Goal: Communication & Community: Answer question/provide support

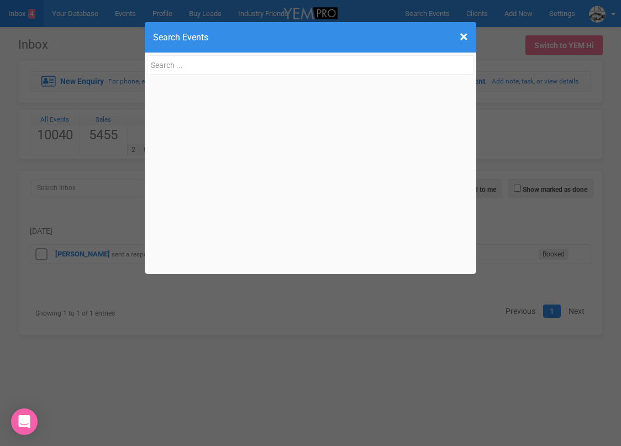
click at [182, 60] on input "text" at bounding box center [310, 64] width 327 height 19
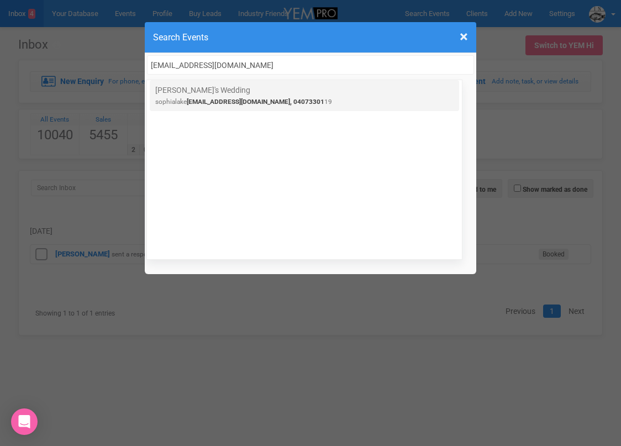
type input "[EMAIL_ADDRESS][DOMAIN_NAME]"
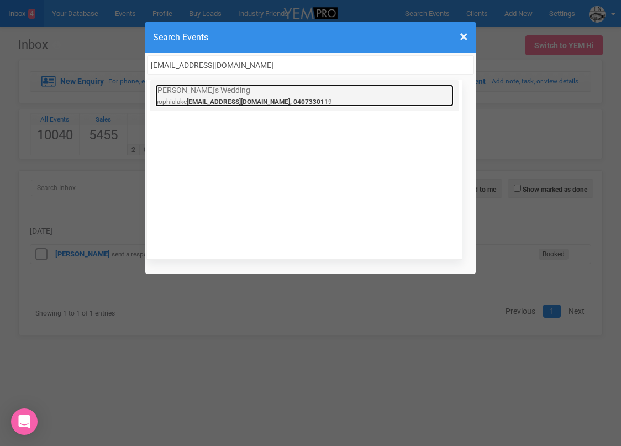
click at [181, 97] on link "Sophia's Wedding sophialake 98@gmail.com, 04073301 19" at bounding box center [304, 96] width 298 height 22
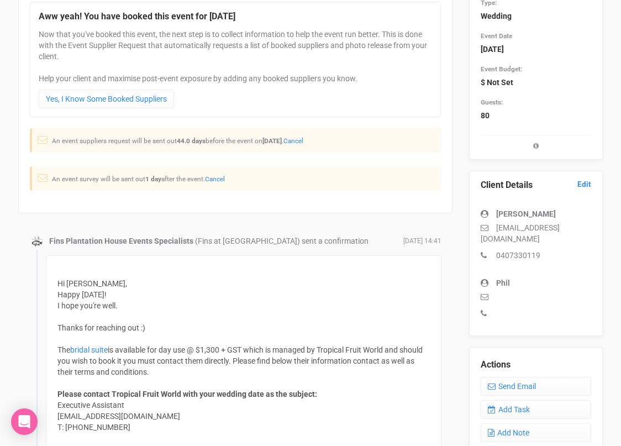
scroll to position [178, 0]
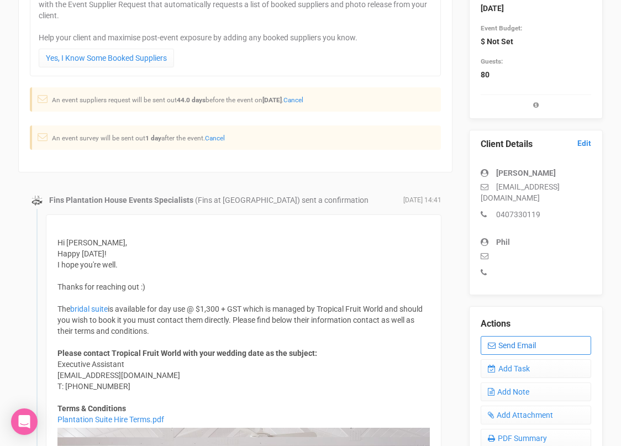
click at [505, 336] on link "Send Email" at bounding box center [536, 345] width 110 height 19
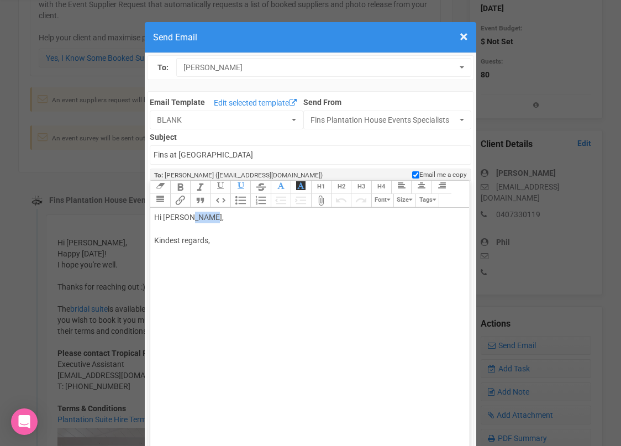
drag, startPoint x: 188, startPoint y: 217, endPoint x: 213, endPoint y: 217, distance: 24.9
click at [213, 217] on div "Hi [PERSON_NAME], Kindest regards," at bounding box center [307, 241] width 307 height 58
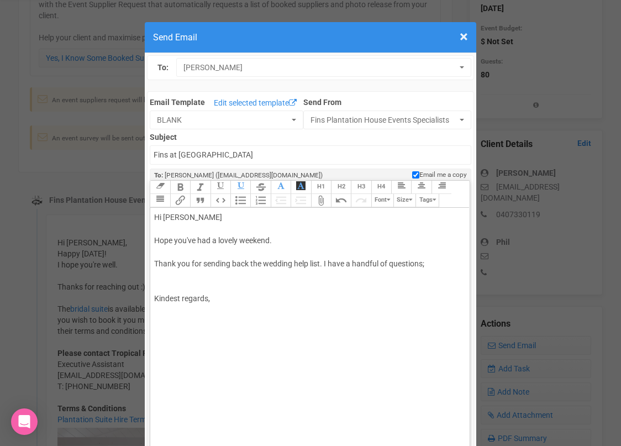
paste trix-editor "<div>Hi [PERSON_NAME] <br><br>Hope you've had a lovely weekend.<br><br>Thank yo…"
click at [439, 259] on div "Hi [PERSON_NAME] you've had a lovely weekend. Thank you for sending back the we…" at bounding box center [307, 270] width 307 height 116
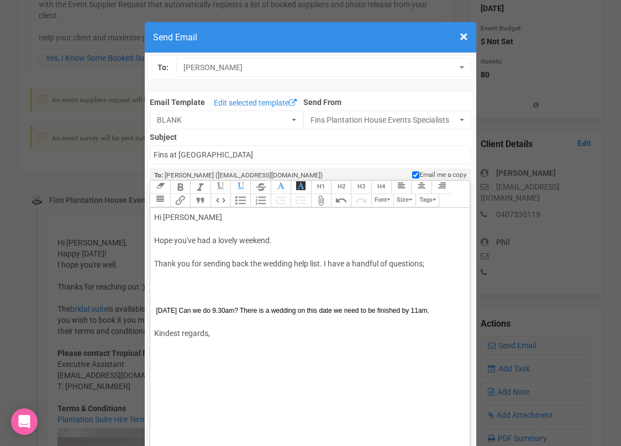
click at [224, 319] on div "Hi [PERSON_NAME] you've had a lovely weekend. Thank you for sending back the we…" at bounding box center [307, 287] width 307 height 151
paste trix-editor "<div>Hi [PERSON_NAME] <br><br>Hope you've had a lovely weekend.<br><br>Thank yo…"
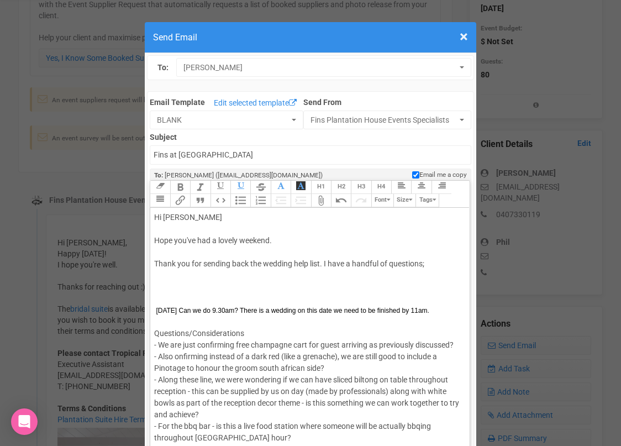
click at [325, 263] on div "Hi [PERSON_NAME] you've had a lovely weekend. Thank you for sending back the we…" at bounding box center [307, 276] width 307 height 128
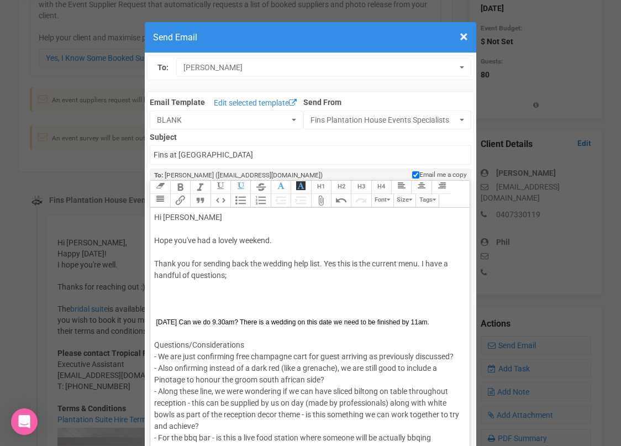
click at [196, 287] on div "Hi [PERSON_NAME] you've had a lovely weekend. Thank you for sending back the we…" at bounding box center [307, 281] width 307 height 139
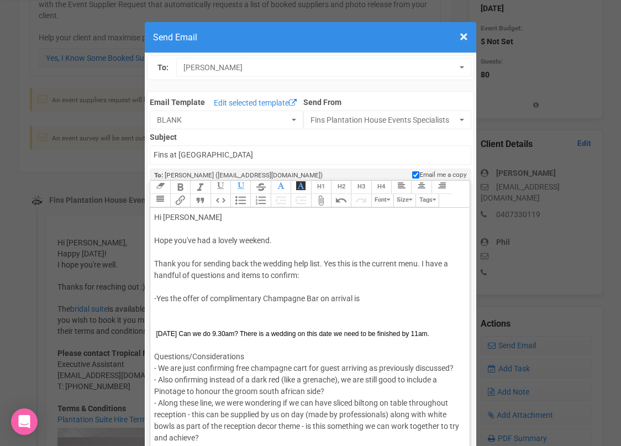
click at [214, 297] on div "Hi [PERSON_NAME] you've had a lovely weekend. Thank you for sending back the we…" at bounding box center [307, 287] width 307 height 151
click at [368, 295] on div "Hi [PERSON_NAME] you've had a lovely weekend. Thank you for sending back the we…" at bounding box center [307, 287] width 307 height 151
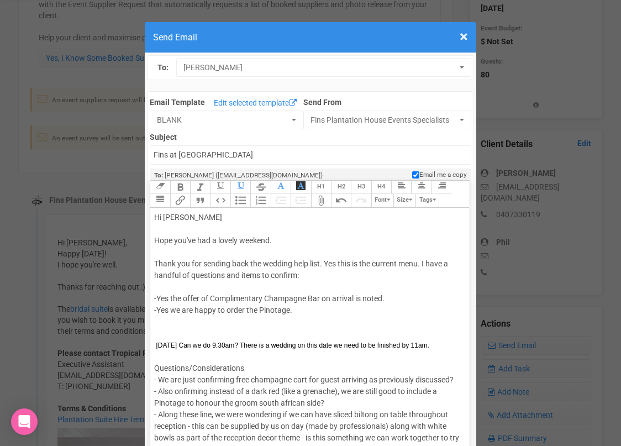
click at [296, 312] on div "Hi [PERSON_NAME] you've had a lovely weekend. Thank you for sending back the we…" at bounding box center [307, 293] width 307 height 162
click at [294, 308] on div "Hi [PERSON_NAME] you've had a lovely weekend. Thank you for sending back the we…" at bounding box center [307, 293] width 307 height 162
click at [298, 308] on div "Hi [PERSON_NAME] you've had a lovely weekend. Thank you for sending back the we…" at bounding box center [307, 293] width 307 height 162
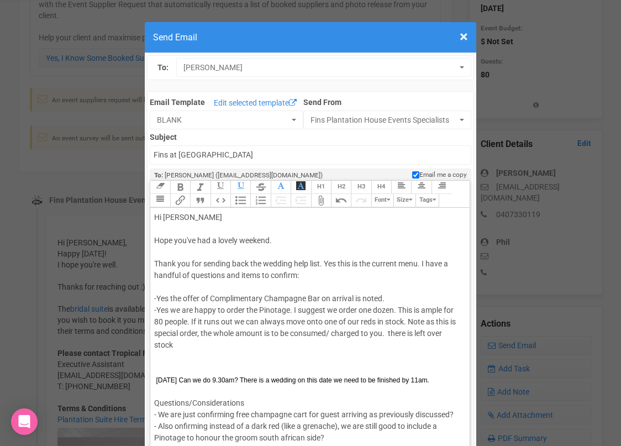
drag, startPoint x: 391, startPoint y: 330, endPoint x: 389, endPoint y: 341, distance: 11.1
click at [389, 341] on div "Hi [PERSON_NAME] you've had a lovely weekend. Thank you for sending back the we…" at bounding box center [307, 310] width 307 height 197
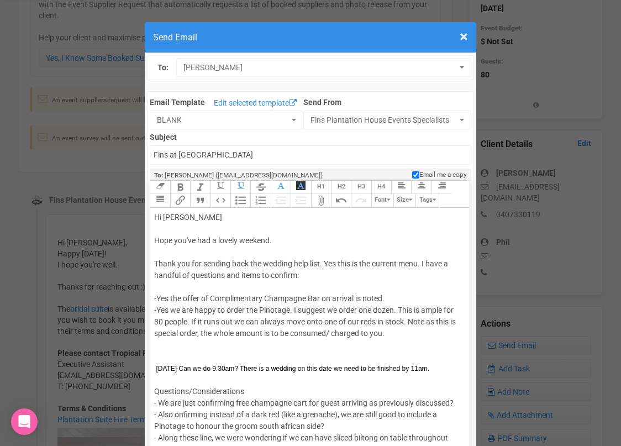
click at [199, 331] on div "Hi [PERSON_NAME] you've had a lovely weekend. Thank you for sending back the we…" at bounding box center [307, 305] width 307 height 186
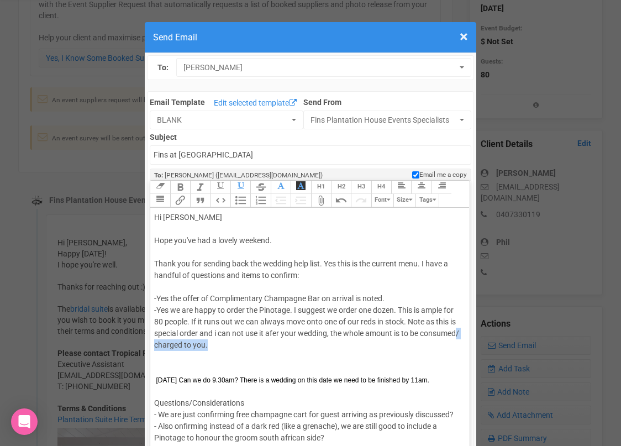
drag, startPoint x: 192, startPoint y: 342, endPoint x: 249, endPoint y: 342, distance: 56.9
click at [248, 342] on div "Hi [PERSON_NAME] you've had a lovely weekend. Thank you for sending back the we…" at bounding box center [307, 310] width 307 height 197
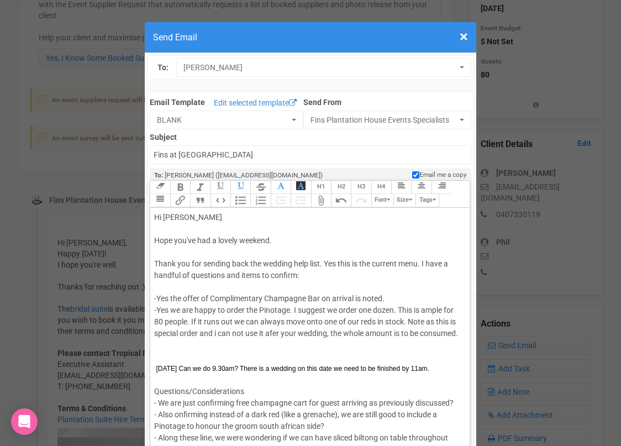
click at [275, 330] on div "Hi [PERSON_NAME] you've had a lovely weekend. Thank you for sending back the we…" at bounding box center [307, 305] width 307 height 186
click at [235, 343] on div "Hi [PERSON_NAME] you've had a lovely weekend. Thank you for sending back the we…" at bounding box center [307, 305] width 307 height 186
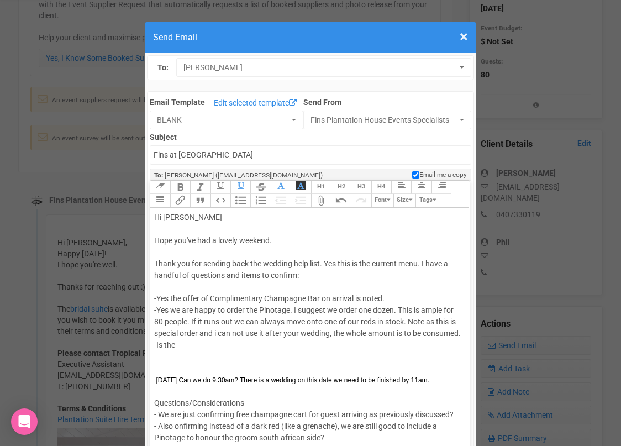
drag, startPoint x: 183, startPoint y: 354, endPoint x: 157, endPoint y: 354, distance: 26.5
click at [157, 354] on div "Hi [PERSON_NAME] you've had a lovely weekend. Thank you for sending back the we…" at bounding box center [307, 310] width 307 height 197
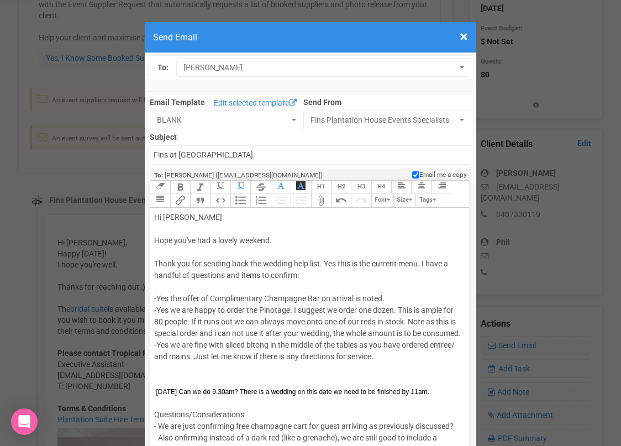
click at [254, 354] on div "Hi [PERSON_NAME] you've had a lovely weekend. Thank you for sending back the we…" at bounding box center [307, 316] width 307 height 209
click at [383, 367] on div "Hi [PERSON_NAME] you've had a lovely weekend. Thank you for sending back the we…" at bounding box center [307, 316] width 307 height 209
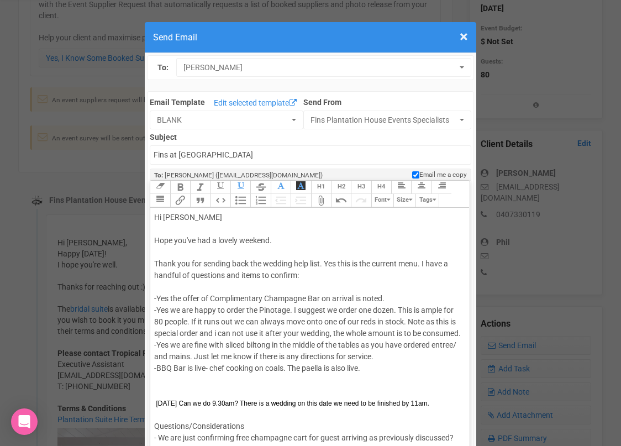
click at [377, 381] on div "Hi [PERSON_NAME] you've had a lovely weekend. Thank you for sending back the we…" at bounding box center [307, 322] width 307 height 220
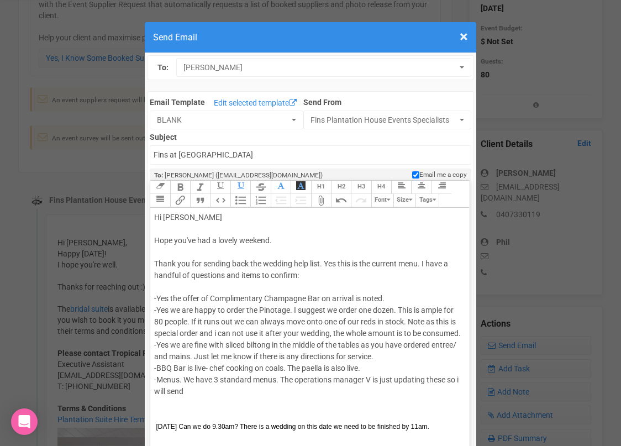
drag, startPoint x: 205, startPoint y: 400, endPoint x: 258, endPoint y: 309, distance: 105.4
click at [258, 309] on div "Hi [PERSON_NAME] you've had a lovely weekend. Thank you for sending back the we…" at bounding box center [307, 334] width 307 height 244
copy div "Pinotage. I suggest we order one dozen. This is ample for 80 people. If it runs…"
click at [173, 284] on div "Hi [PERSON_NAME] you've had a lovely weekend. Thank you for sending back the we…" at bounding box center [307, 334] width 307 height 244
drag, startPoint x: 359, startPoint y: 309, endPoint x: 295, endPoint y: 310, distance: 63.5
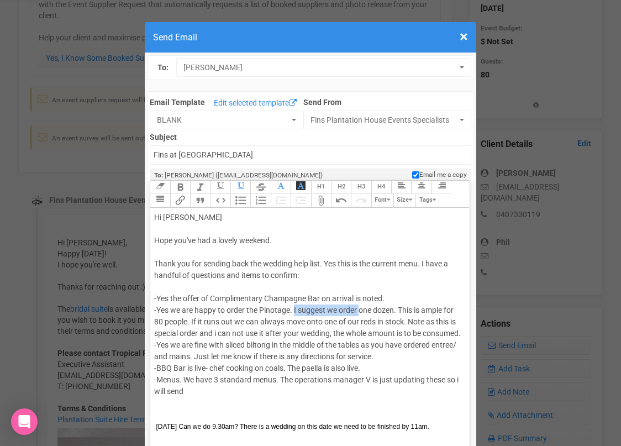
click at [295, 310] on div "Hi [PERSON_NAME] you've had a lovely weekend. Thank you for sending back the we…" at bounding box center [307, 334] width 307 height 244
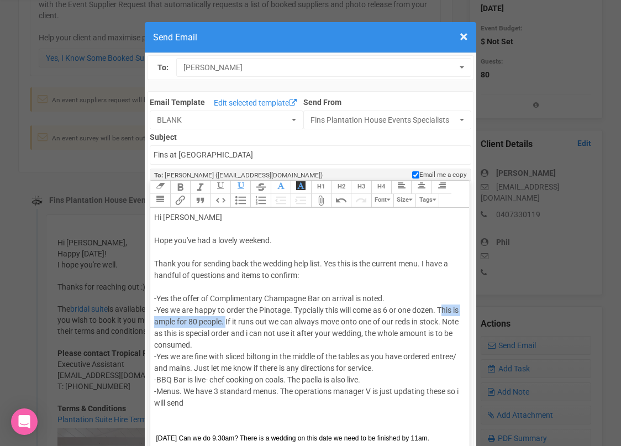
drag, startPoint x: 234, startPoint y: 322, endPoint x: 444, endPoint y: 307, distance: 211.0
click at [444, 308] on div "Hi [PERSON_NAME] you've had a lovely weekend. Thank you for sending back the we…" at bounding box center [307, 339] width 307 height 255
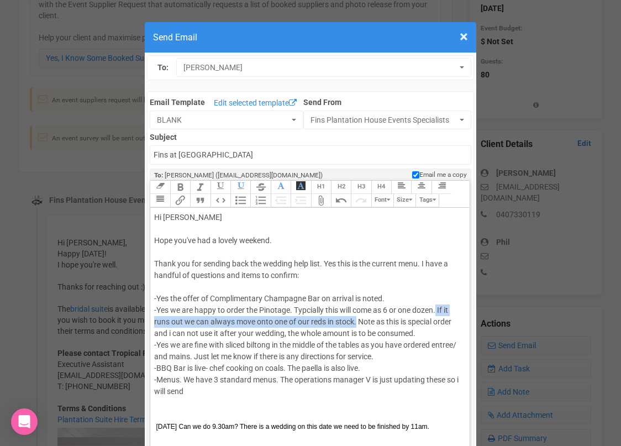
drag, startPoint x: 358, startPoint y: 321, endPoint x: 439, endPoint y: 311, distance: 81.3
click at [439, 311] on div "Hi [PERSON_NAME] you've had a lovely weekend. Thank you for sending back the we…" at bounding box center [307, 334] width 307 height 244
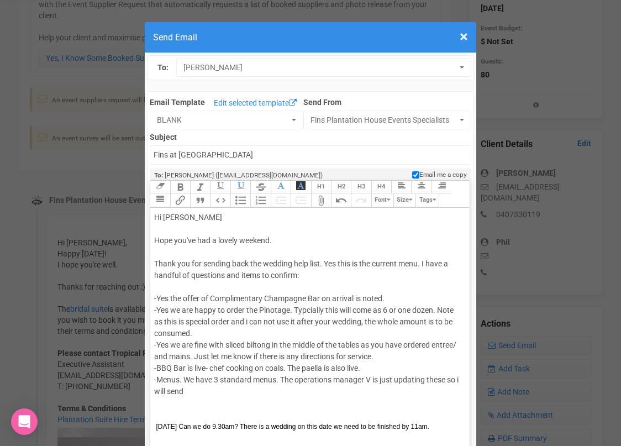
click at [215, 334] on div "Hi [PERSON_NAME] you've had a lovely weekend. Thank you for sending back the we…" at bounding box center [307, 334] width 307 height 244
click at [343, 333] on div "Hi [PERSON_NAME] you've had a lovely weekend. Thank you for sending back the we…" at bounding box center [307, 334] width 307 height 244
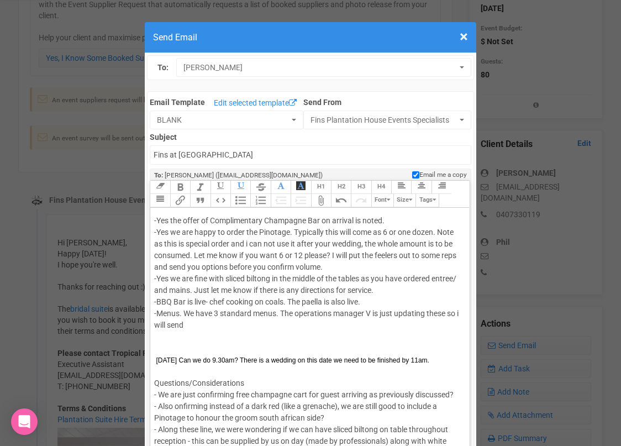
scroll to position [27, 0]
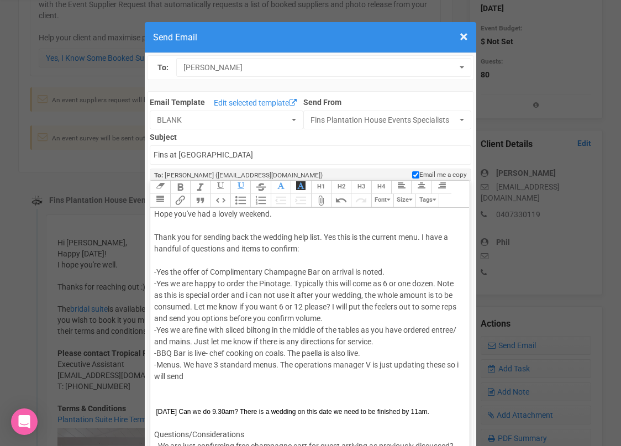
click at [186, 363] on div "Hi [PERSON_NAME] you've had a lovely weekend. Thank you for sending back the we…" at bounding box center [307, 312] width 307 height 255
click at [277, 365] on div "Hi [PERSON_NAME] you've had a lovely weekend. Thank you for sending back the we…" at bounding box center [307, 312] width 307 height 255
click at [215, 378] on div "Hi [PERSON_NAME] you've had a lovely weekend. Thank you for sending back the we…" at bounding box center [307, 312] width 307 height 255
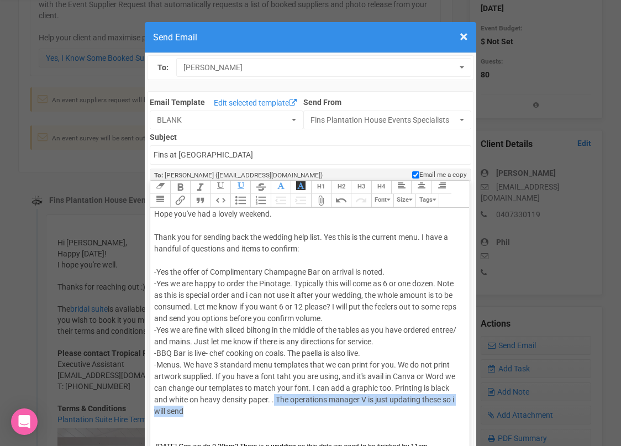
drag, startPoint x: 273, startPoint y: 400, endPoint x: 273, endPoint y: 407, distance: 6.1
click at [273, 407] on div "Hi [PERSON_NAME] you've had a lovely weekend. Thank you for sending back the we…" at bounding box center [307, 330] width 307 height 290
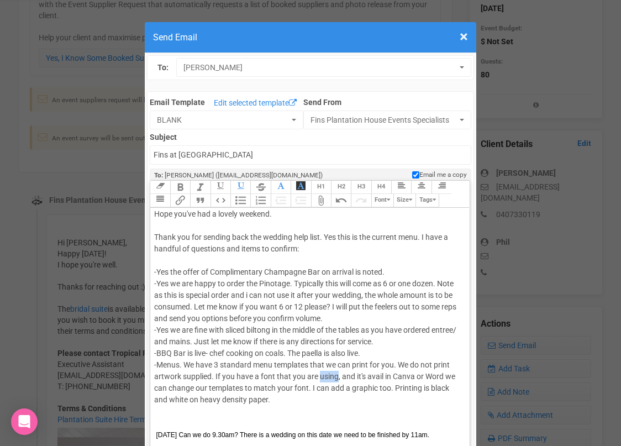
click at [321, 375] on div "Hi [PERSON_NAME] you've had a lovely weekend. Thank you for sending back the we…" at bounding box center [307, 324] width 307 height 278
click at [364, 377] on div "Hi [PERSON_NAME] you've had a lovely weekend. Thank you for sending back the we…" at bounding box center [307, 324] width 307 height 278
click at [357, 386] on div "Hi [PERSON_NAME] you've had a lovely weekend. Thank you for sending back the we…" at bounding box center [307, 324] width 307 height 278
click at [309, 363] on div "Hi [PERSON_NAME] you've had a lovely weekend. Thank you for sending back the we…" at bounding box center [307, 324] width 307 height 278
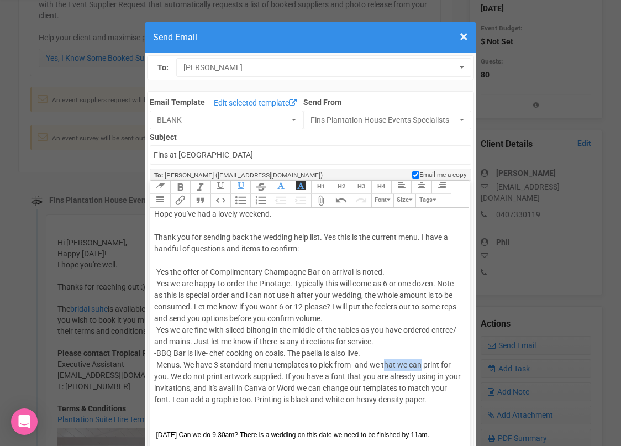
drag, startPoint x: 423, startPoint y: 362, endPoint x: 385, endPoint y: 363, distance: 38.1
click at [385, 363] on div "Hi [PERSON_NAME] you've had a lovely weekend. Thank you for sending back the we…" at bounding box center [307, 324] width 307 height 278
click at [400, 365] on div "Hi [PERSON_NAME] you've had a lovely weekend. Thank you for sending back the we…" at bounding box center [307, 324] width 307 height 278
click at [447, 364] on div "Hi [PERSON_NAME] you've had a lovely weekend. Thank you for sending back the we…" at bounding box center [307, 324] width 307 height 278
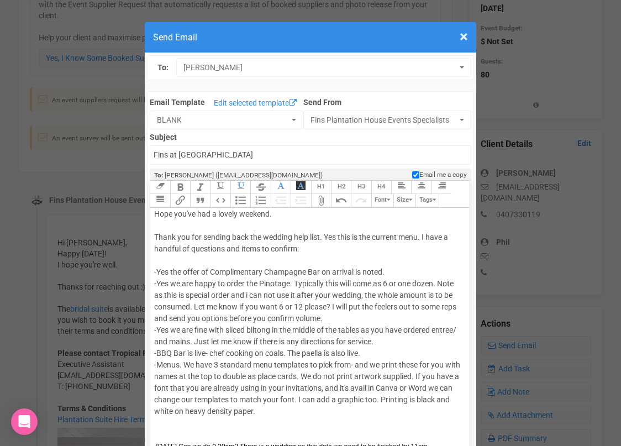
click at [440, 375] on div "Hi [PERSON_NAME] you've had a lovely weekend. Thank you for sending back the we…" at bounding box center [307, 330] width 307 height 290
click at [429, 388] on div "Hi [PERSON_NAME] you've had a lovely weekend. Thank you for sending back the we…" at bounding box center [307, 330] width 307 height 290
drag, startPoint x: 203, startPoint y: 399, endPoint x: 177, endPoint y: 399, distance: 26.5
click at [177, 399] on div "Hi [PERSON_NAME] you've had a lovely weekend. Thank you for sending back the we…" at bounding box center [307, 330] width 307 height 290
click at [190, 399] on div "Hi [PERSON_NAME] you've had a lovely weekend. Thank you for sending back the we…" at bounding box center [307, 330] width 307 height 290
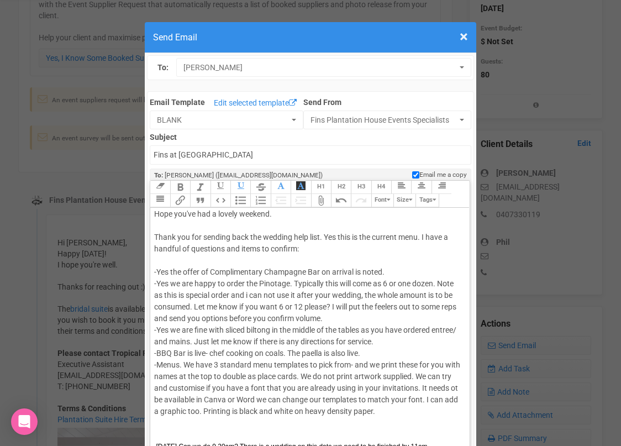
click at [264, 399] on div "Hi [PERSON_NAME] you've had a lovely weekend. Thank you for sending back the we…" at bounding box center [307, 330] width 307 height 290
drag, startPoint x: 382, startPoint y: 397, endPoint x: 271, endPoint y: 398, distance: 110.5
click at [271, 398] on div "Hi [PERSON_NAME] you've had a lovely weekend. Thank you for sending back the we…" at bounding box center [307, 330] width 307 height 290
click at [415, 410] on div "Hi [PERSON_NAME] you've had a lovely weekend. Thank you for sending back the we…" at bounding box center [307, 330] width 307 height 290
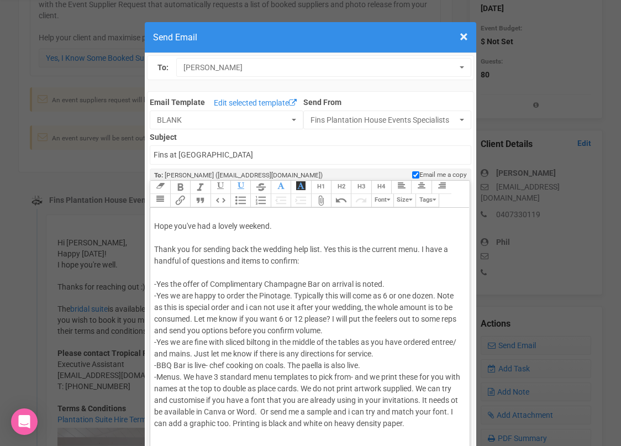
scroll to position [0, 0]
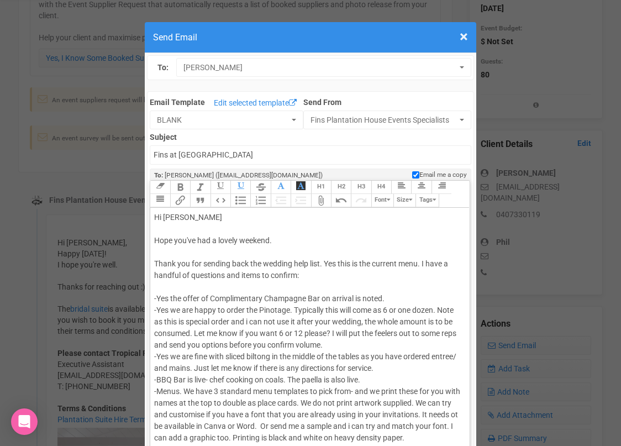
click at [424, 262] on div "Hi [PERSON_NAME] you've had a lovely weekend. Thank you for sending back the we…" at bounding box center [307, 357] width 307 height 290
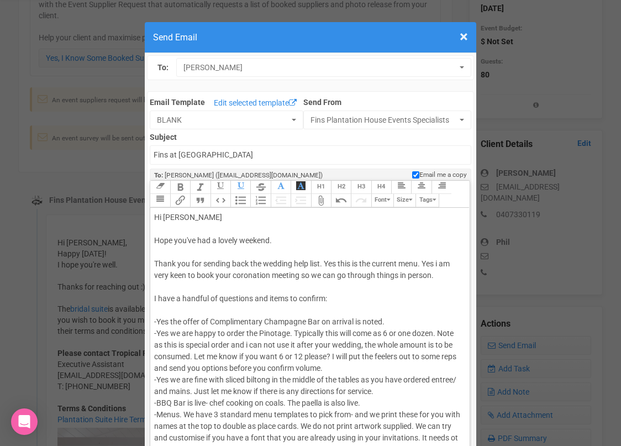
click at [245, 275] on div "Hi [PERSON_NAME] you've had a lovely weekend. Thank you for sending back the we…" at bounding box center [307, 368] width 307 height 313
click at [249, 280] on div "Hi [PERSON_NAME] you've had a lovely weekend. Thank you for sending back the we…" at bounding box center [307, 368] width 307 height 313
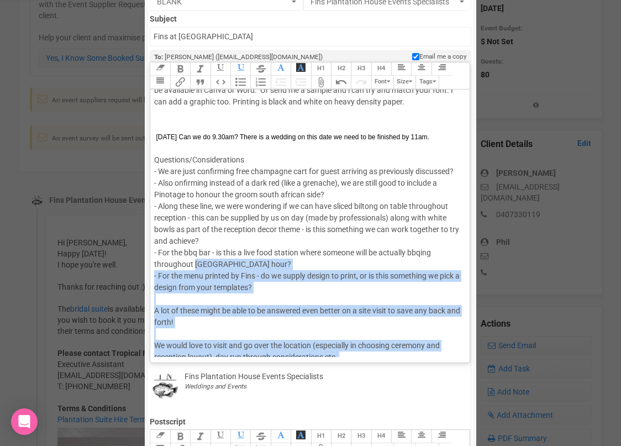
scroll to position [234, 0]
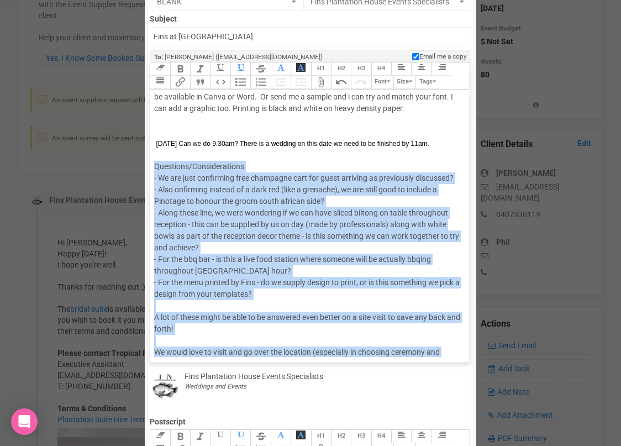
drag, startPoint x: 214, startPoint y: 336, endPoint x: 154, endPoint y: 167, distance: 179.1
click at [154, 167] on trix-editor "Hi [PERSON_NAME] you've had a lovely weekend. Thank you for sending back the we…" at bounding box center [309, 222] width 319 height 267
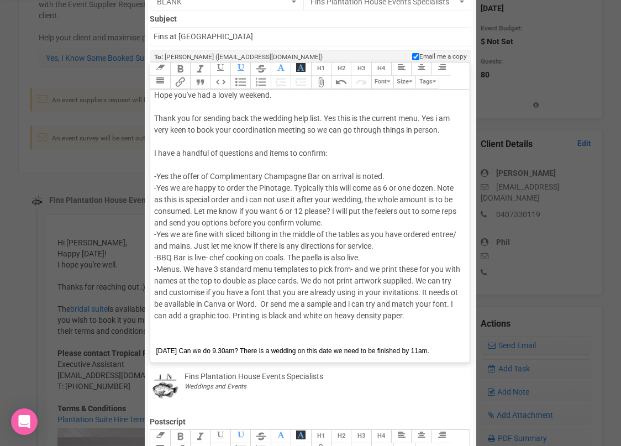
scroll to position [13, 0]
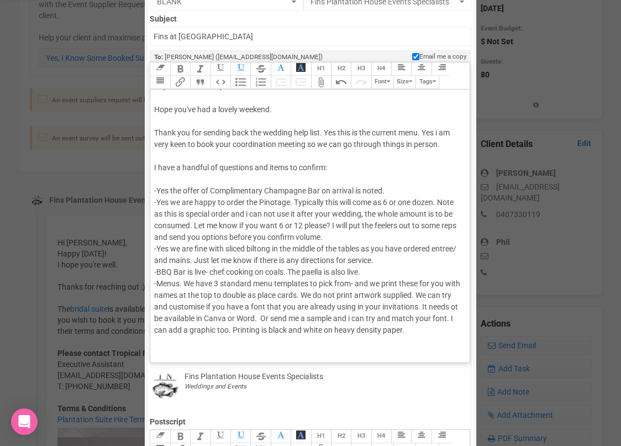
click at [450, 141] on div "Hi [PERSON_NAME] you've had a lovely weekend. Thank you for sending back the we…" at bounding box center [307, 249] width 307 height 336
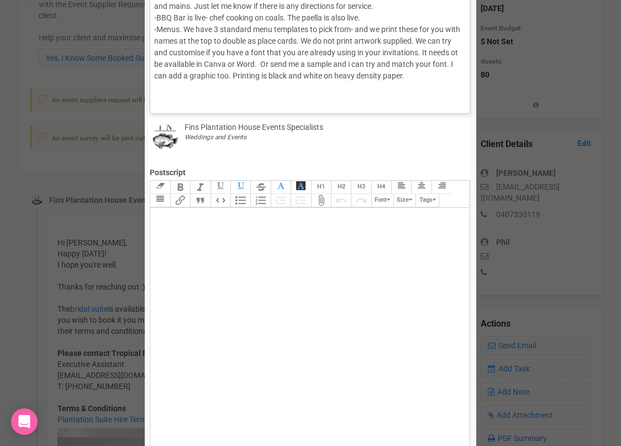
scroll to position [88, 0]
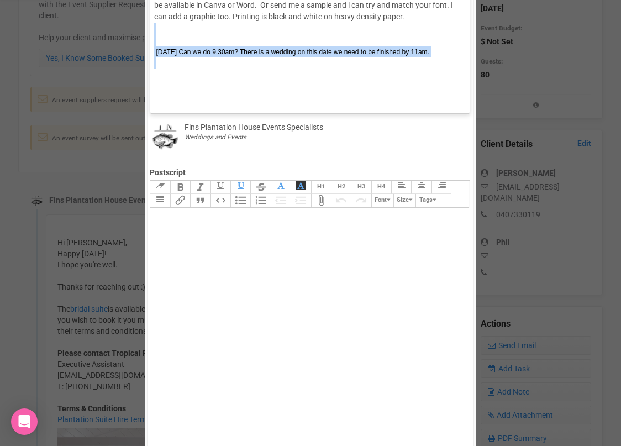
drag, startPoint x: 319, startPoint y: 70, endPoint x: 282, endPoint y: 39, distance: 47.8
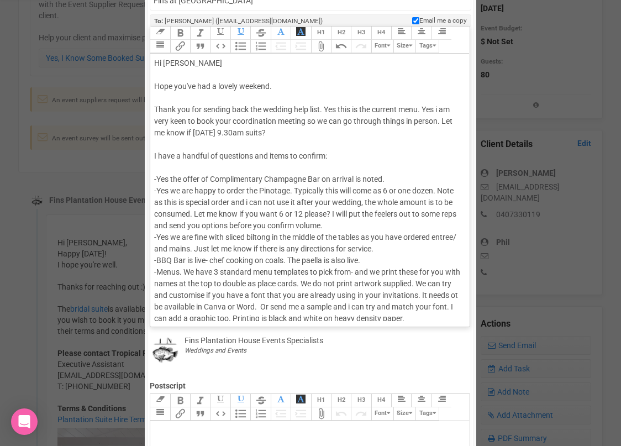
scroll to position [145, 0]
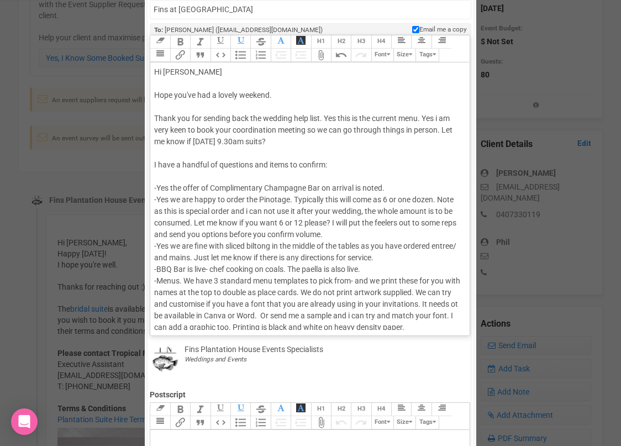
click at [318, 137] on div "Hi [PERSON_NAME] you've had a lovely weekend. Thank you for sending back the we…" at bounding box center [307, 222] width 307 height 313
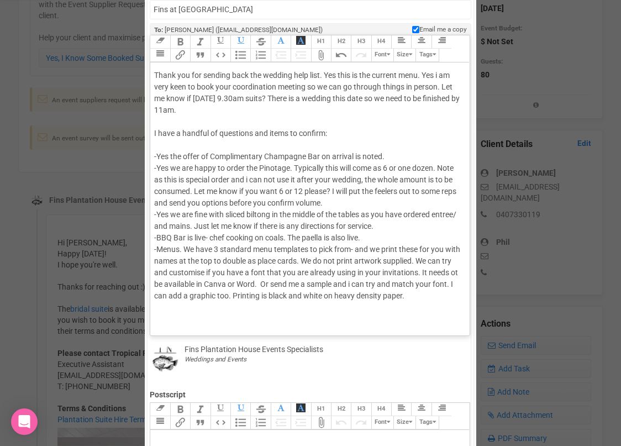
scroll to position [48, 0]
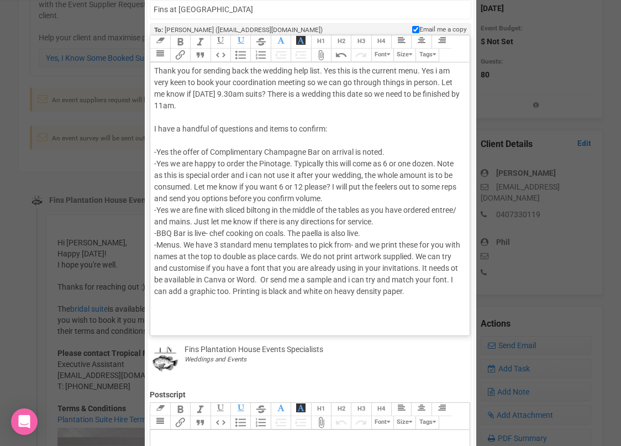
click at [160, 279] on div "Hi [PERSON_NAME] you've had a lovely weekend. Thank you for sending back the we…" at bounding box center [307, 181] width 307 height 325
click at [371, 243] on div "Hi [PERSON_NAME] you've had a lovely weekend. Thank you for sending back the we…" at bounding box center [307, 181] width 307 height 325
click at [211, 257] on div "Hi [PERSON_NAME] you've had a lovely weekend. Thank you for sending back the we…" at bounding box center [307, 181] width 307 height 325
click at [216, 267] on div "Hi [PERSON_NAME] you've had a lovely weekend. Thank you for sending back the we…" at bounding box center [307, 181] width 307 height 325
click at [203, 304] on div "Hi [PERSON_NAME] you've had a lovely weekend. Thank you for sending back the we…" at bounding box center [307, 187] width 307 height 336
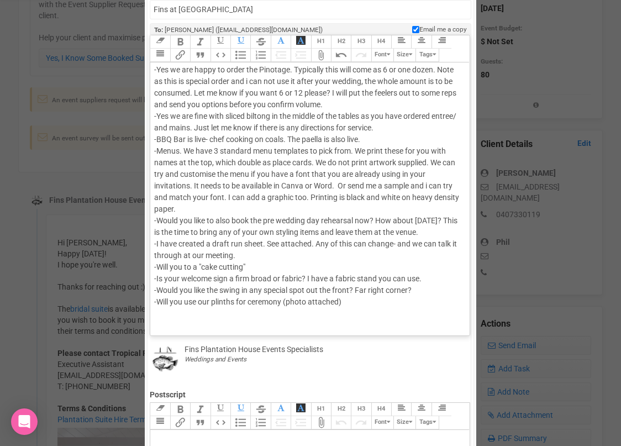
scroll to position [153, 0]
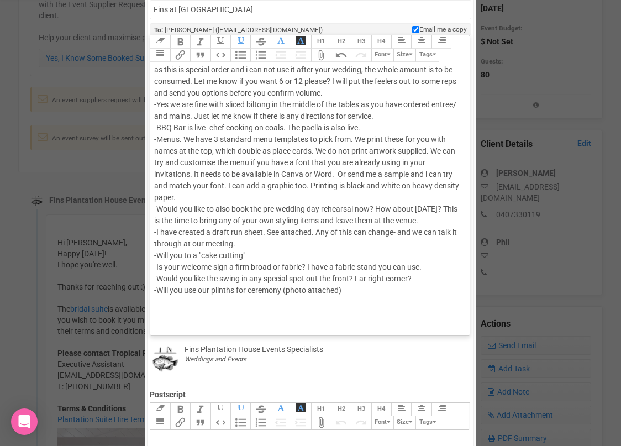
click at [218, 51] on trix-toolbar "Link Unlink Bold Italic Strikethrough H1 H2 H3 H4 Link Quote Code Bullets Numbe…" at bounding box center [309, 48] width 319 height 27
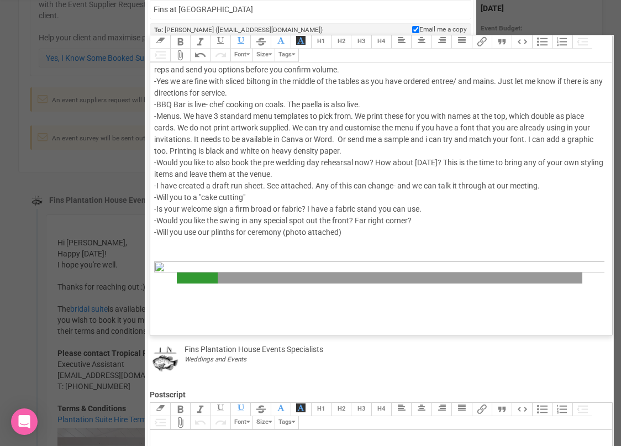
scroll to position [157, 0]
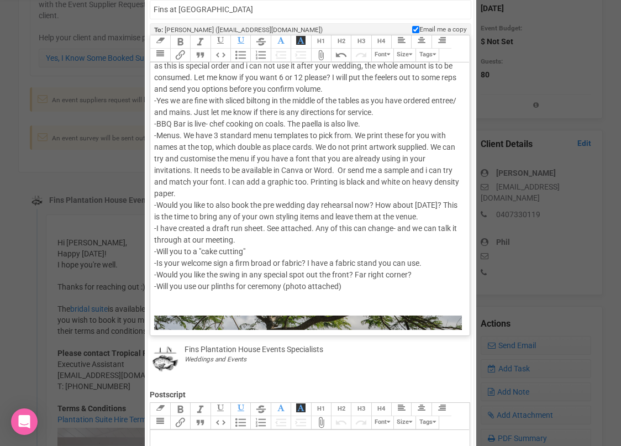
click at [373, 282] on div "Hi [PERSON_NAME] you've had a lovely weekend. Thank you for sending back the we…" at bounding box center [307, 371] width 307 height 925
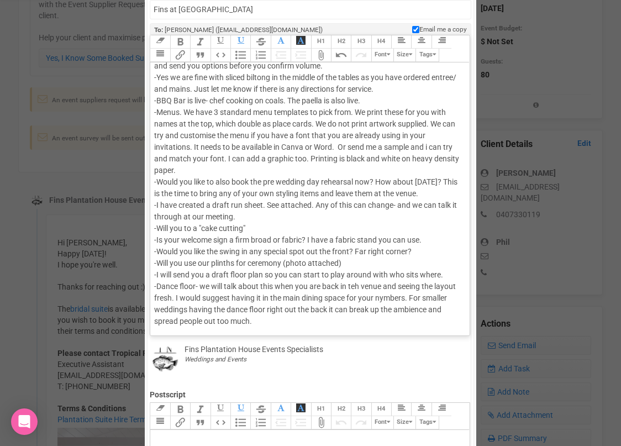
scroll to position [182, 0]
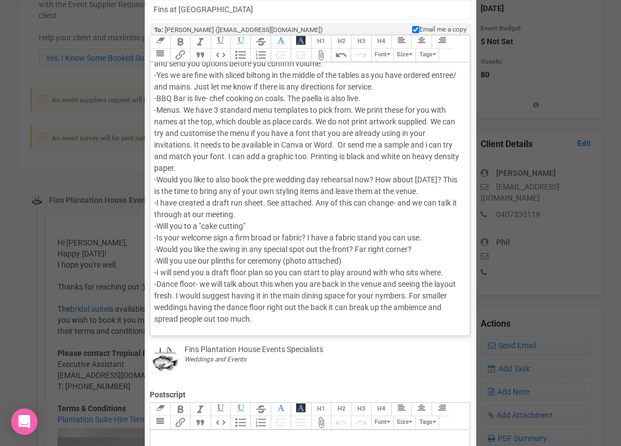
click at [386, 282] on div "Hi [PERSON_NAME] you've had a lovely weekend. Thank you for sending back the we…" at bounding box center [307, 375] width 307 height 983
drag, startPoint x: 287, startPoint y: 296, endPoint x: 194, endPoint y: 296, distance: 92.8
click at [194, 296] on div "Hi [PERSON_NAME] you've had a lovely weekend. Thank you for sending back the we…" at bounding box center [307, 375] width 307 height 983
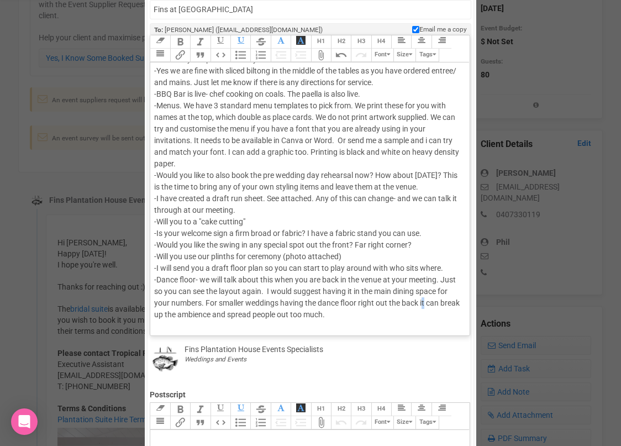
click at [426, 302] on div "Hi [PERSON_NAME] you've had a lovely weekend. Thank you for sending back the we…" at bounding box center [307, 371] width 307 height 983
click at [362, 315] on div "Hi [PERSON_NAME] you've had a lovely weekend. Thank you for sending back the we…" at bounding box center [307, 371] width 307 height 983
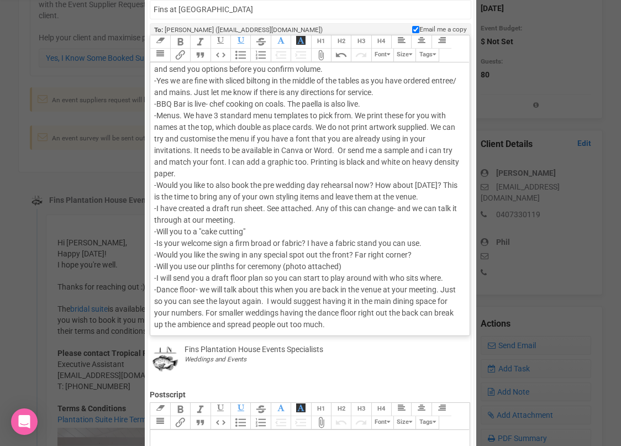
scroll to position [169, 0]
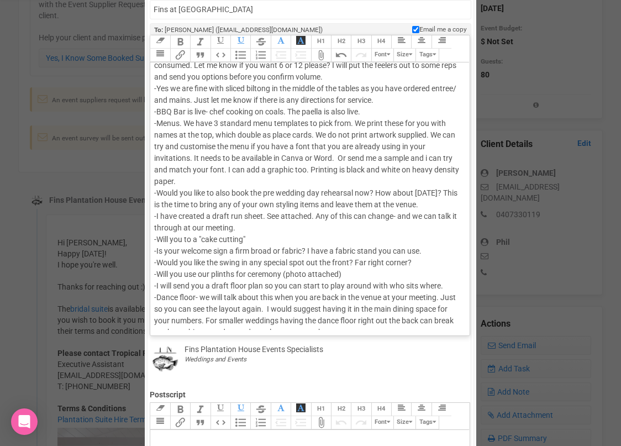
click at [224, 177] on div "Hi [PERSON_NAME] you've had a lovely weekend. Thank you for sending back the we…" at bounding box center [307, 394] width 307 height 994
click at [210, 138] on div "Hi [PERSON_NAME] you've had a lovely weekend. Thank you for sending back the we…" at bounding box center [307, 394] width 307 height 994
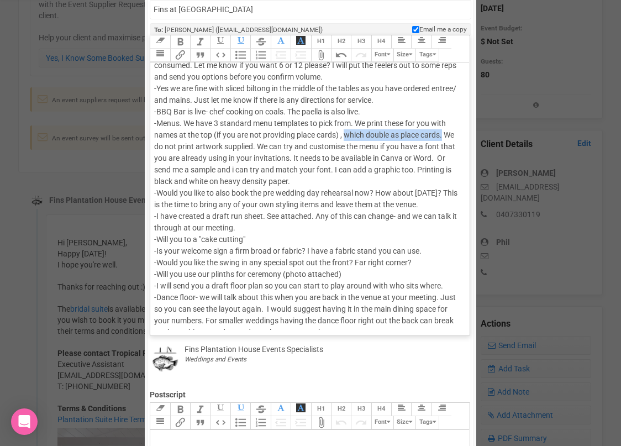
drag, startPoint x: 444, startPoint y: 133, endPoint x: 346, endPoint y: 137, distance: 97.9
click at [346, 137] on div "Hi [PERSON_NAME] you've had a lovely weekend. Thank you for sending back the we…" at bounding box center [307, 394] width 307 height 994
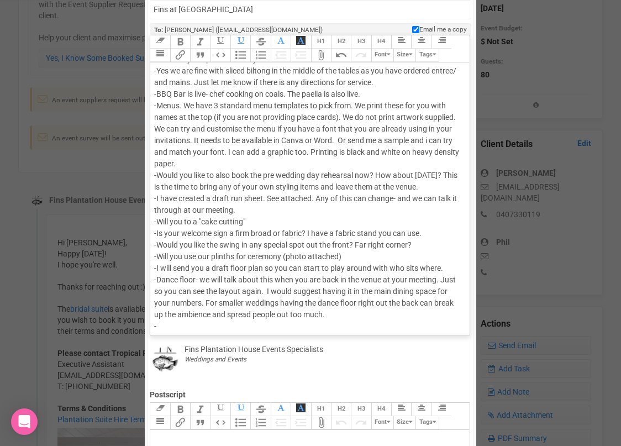
scroll to position [191, 0]
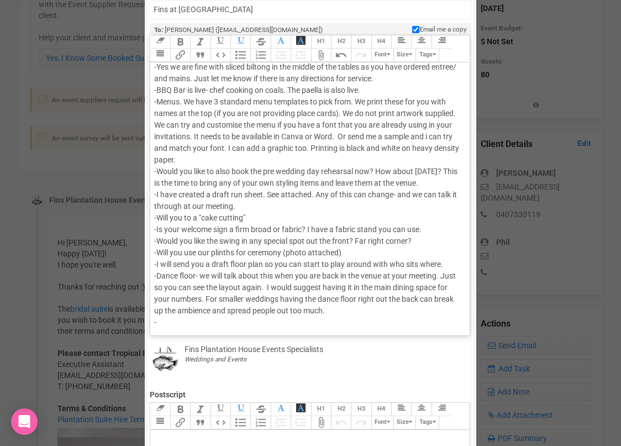
click at [404, 317] on div "Hi [PERSON_NAME] you've had a lovely weekend. Thank you for sending back the we…" at bounding box center [307, 373] width 307 height 994
click at [321, 322] on div "Hi [PERSON_NAME] you've had a lovely weekend. Thank you for sending back the we…" at bounding box center [307, 373] width 307 height 994
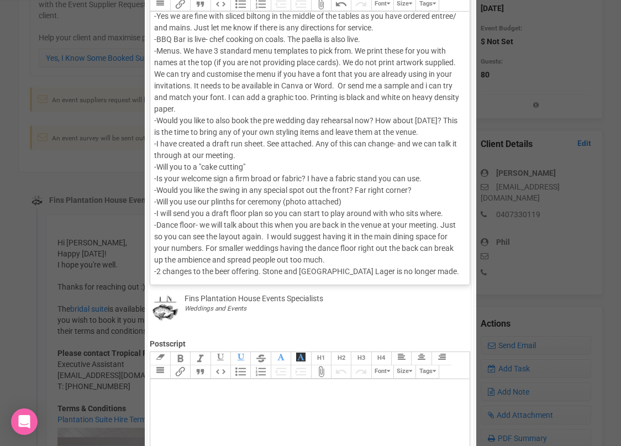
scroll to position [202, 0]
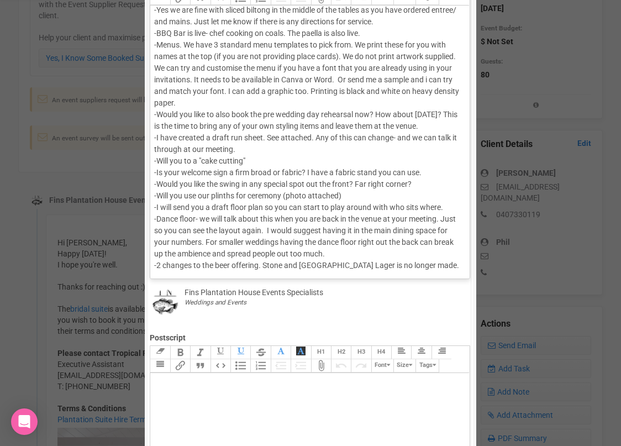
click at [282, 249] on div "Hi [PERSON_NAME] you've had a lovely weekend. Thank you for sending back the we…" at bounding box center [307, 322] width 307 height 1006
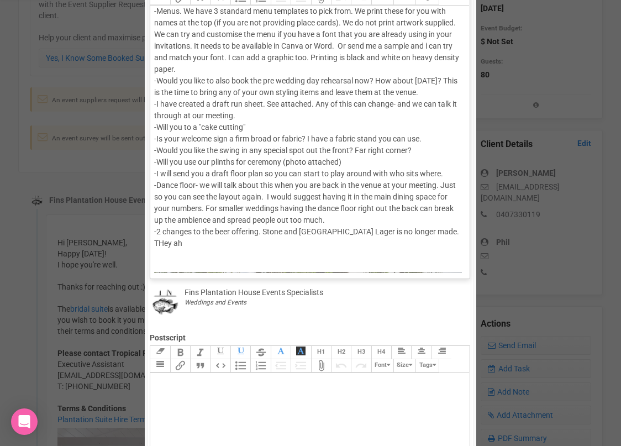
scroll to position [225, 0]
click at [215, 236] on div "Hi [PERSON_NAME] you've had a lovely weekend. Thank you for sending back the we…" at bounding box center [307, 288] width 307 height 1006
click at [182, 243] on div "Hi [PERSON_NAME] you've had a lovely weekend. Thank you for sending back the we…" at bounding box center [307, 288] width 307 height 1006
click at [359, 243] on div "Hi [PERSON_NAME] you've had a lovely weekend. Thank you for sending back the we…" at bounding box center [307, 288] width 307 height 1006
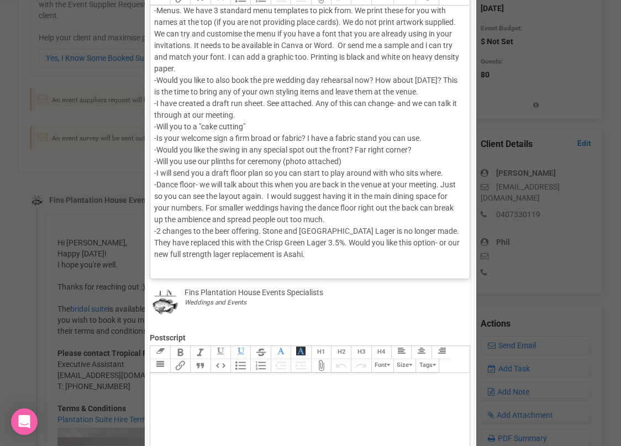
click at [337, 253] on div "Hi [PERSON_NAME] you've had a lovely weekend. Thank you for sending back the we…" at bounding box center [307, 294] width 307 height 1018
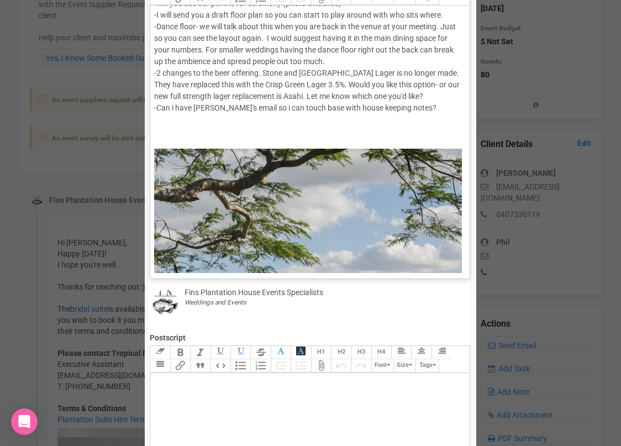
scroll to position [382, 0]
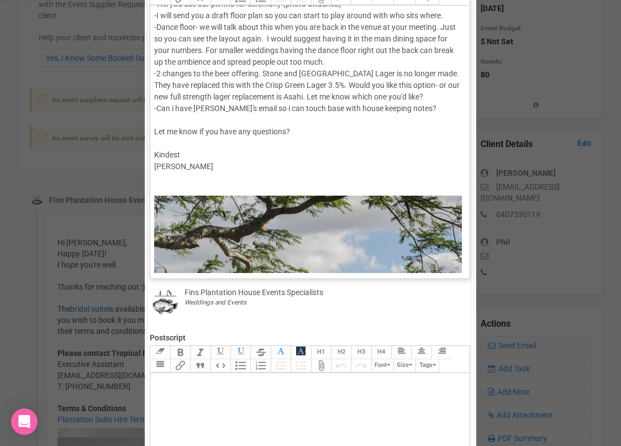
type trix-editor "<div>Hi [PERSON_NAME] <br><br>Hope you've had a lovely weekend.<br><br>Thank yo…"
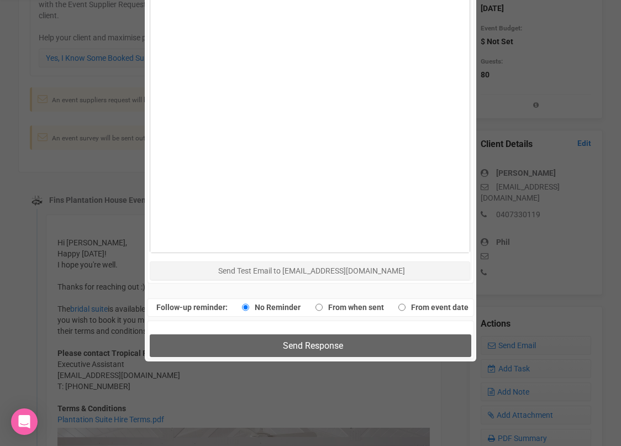
scroll to position [610, 0]
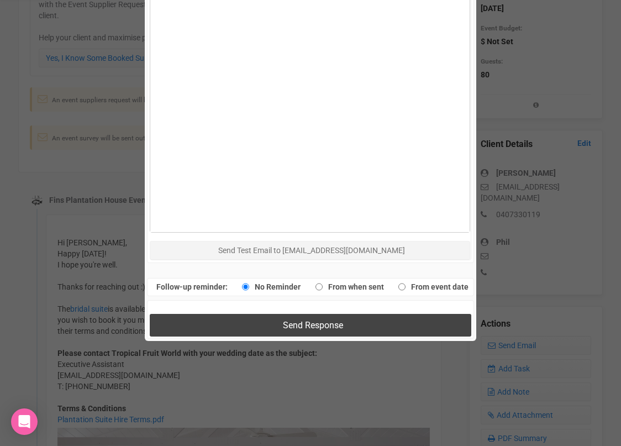
click at [230, 318] on button "Send Response" at bounding box center [310, 325] width 321 height 23
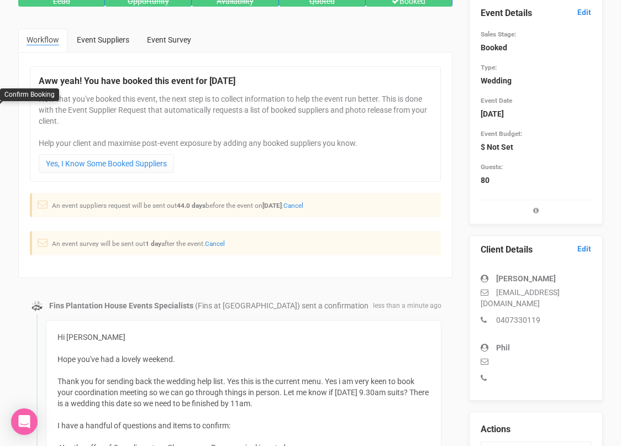
scroll to position [124, 0]
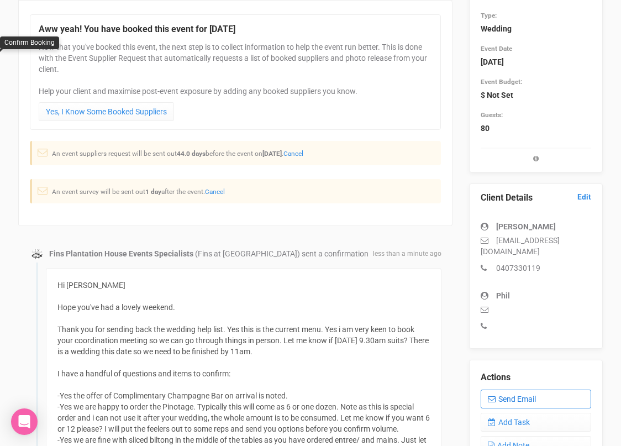
click at [516, 389] on link "Send Email" at bounding box center [536, 398] width 110 height 19
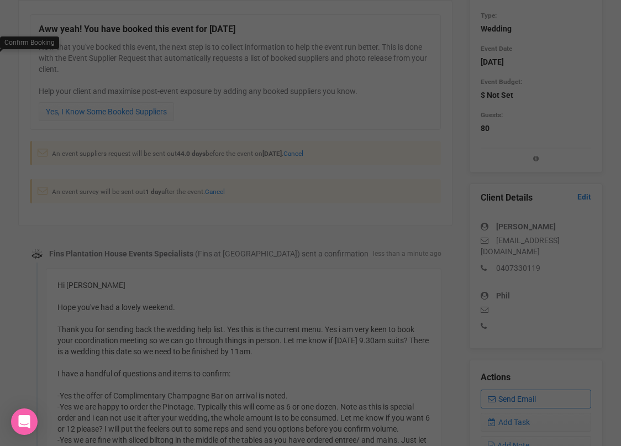
scroll to position [0, 0]
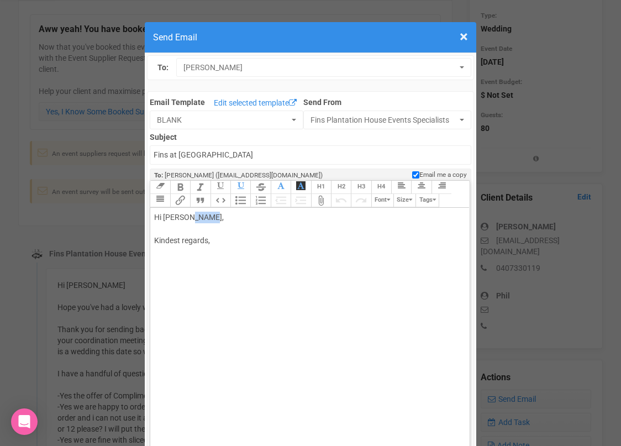
drag, startPoint x: 189, startPoint y: 218, endPoint x: 252, endPoint y: 214, distance: 63.1
click at [250, 216] on div "Hi [PERSON_NAME], Kindest regards," at bounding box center [307, 241] width 307 height 58
click at [242, 236] on div "Hi [PERSON_NAME] Attached is our menues. Kindest regards," at bounding box center [307, 252] width 307 height 81
click at [230, 242] on div "Hi [PERSON_NAME] Attached is our menues. Note each one will have a name at the …" at bounding box center [307, 252] width 307 height 81
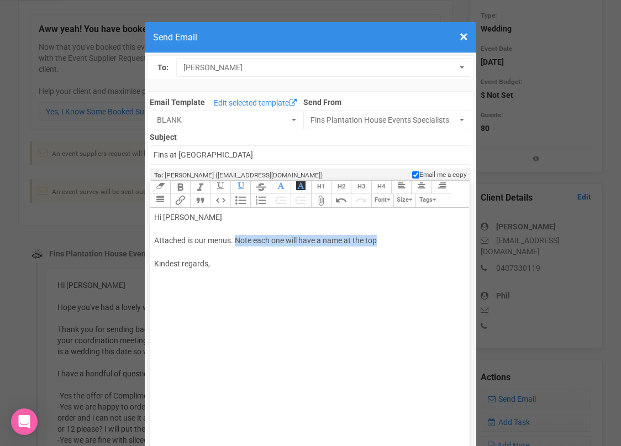
drag, startPoint x: 380, startPoint y: 240, endPoint x: 237, endPoint y: 241, distance: 143.1
click at [236, 241] on div "Hi [PERSON_NAME] Attached is our menus. Note each one will have a name at the t…" at bounding box center [307, 252] width 307 height 81
click at [211, 267] on div "Hi [PERSON_NAME] Attached is the menu options. Kindest regards," at bounding box center [307, 252] width 307 height 81
type trix-editor "<div>Hi [PERSON_NAME];<br><br>Attached is the menu options.<br><br>Kindest rega…"
click at [179, 200] on trix-toolbar "Link Unlink Bold Italic Strikethrough H1 H2 H3 H4 Link Quote Code Bullets Numbe…" at bounding box center [309, 194] width 319 height 27
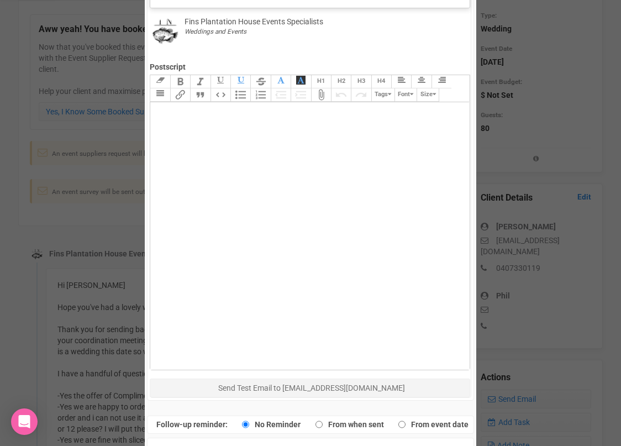
scroll to position [553, 0]
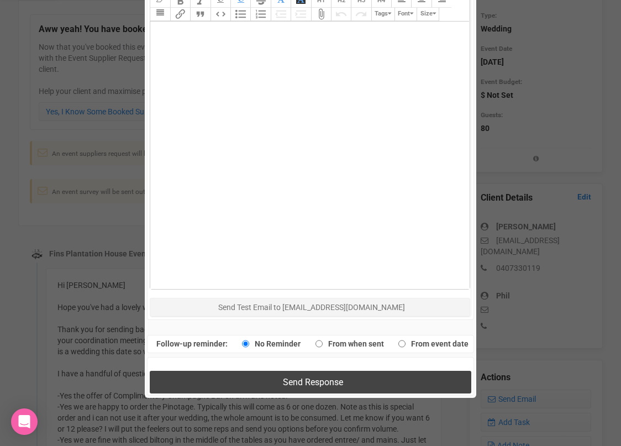
click at [223, 379] on button "Send Response" at bounding box center [310, 382] width 321 height 23
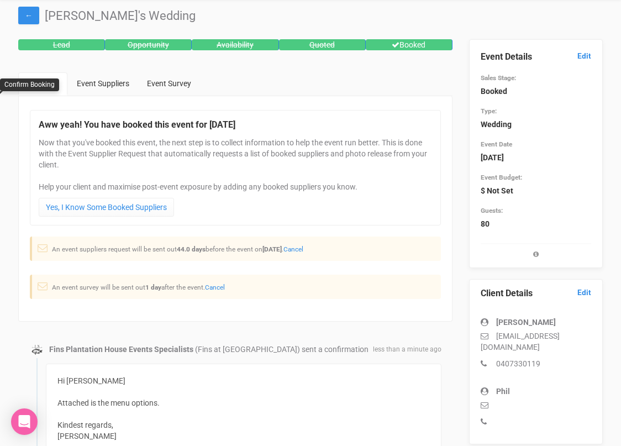
scroll to position [0, 0]
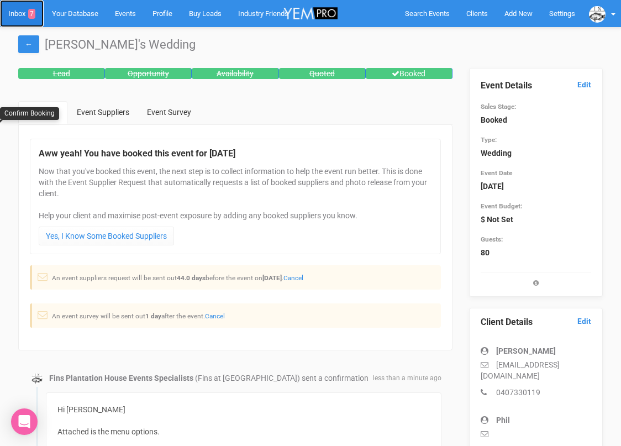
click at [20, 12] on link "Inbox 7" at bounding box center [22, 13] width 44 height 27
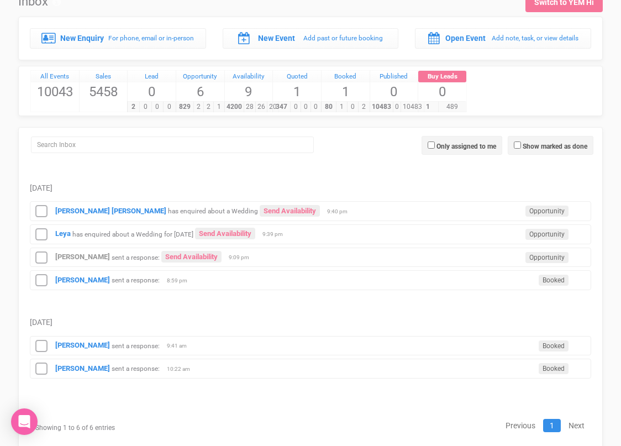
scroll to position [46, 0]
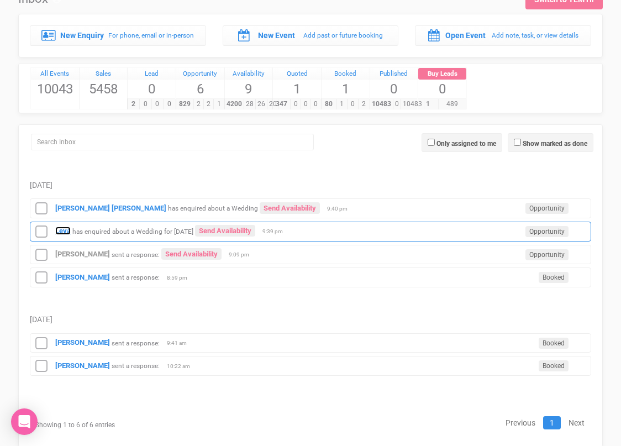
click at [66, 231] on strong "Leya" at bounding box center [62, 230] width 15 height 8
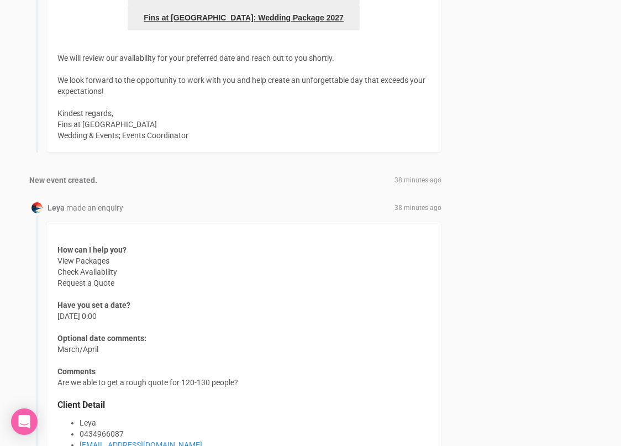
scroll to position [977, 0]
